Goal: Task Accomplishment & Management: Manage account settings

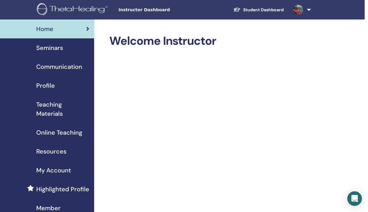
click at [50, 49] on span "Seminars" at bounding box center [49, 47] width 27 height 9
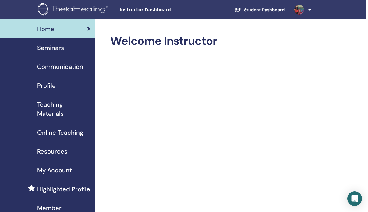
scroll to position [0, 2]
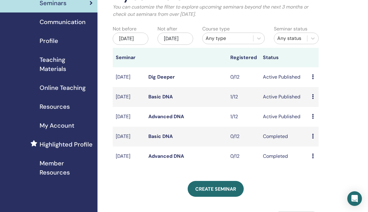
scroll to position [44, 0]
click at [164, 100] on link "Basic DNA" at bounding box center [160, 97] width 24 height 6
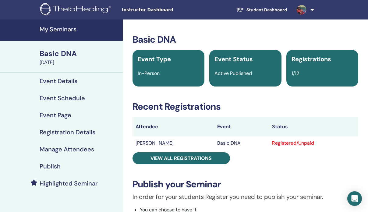
click at [65, 32] on h4 "My Seminars" at bounding box center [79, 29] width 79 height 7
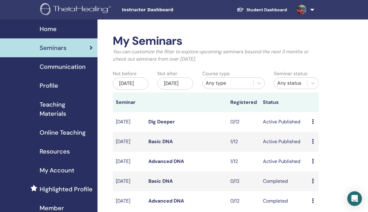
click at [54, 32] on span "Home" at bounding box center [48, 28] width 17 height 9
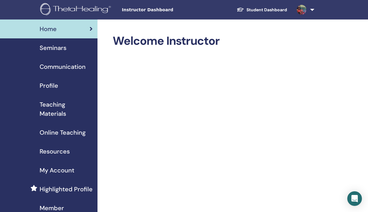
click at [140, 10] on span "Instructor Dashboard" at bounding box center [167, 10] width 91 height 6
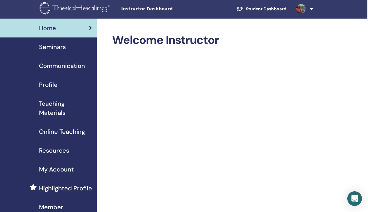
click at [311, 9] on link at bounding box center [303, 8] width 25 height 19
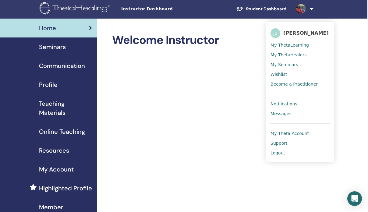
click at [62, 47] on span "Seminars" at bounding box center [52, 46] width 27 height 9
